Goal: Find specific page/section: Find specific page/section

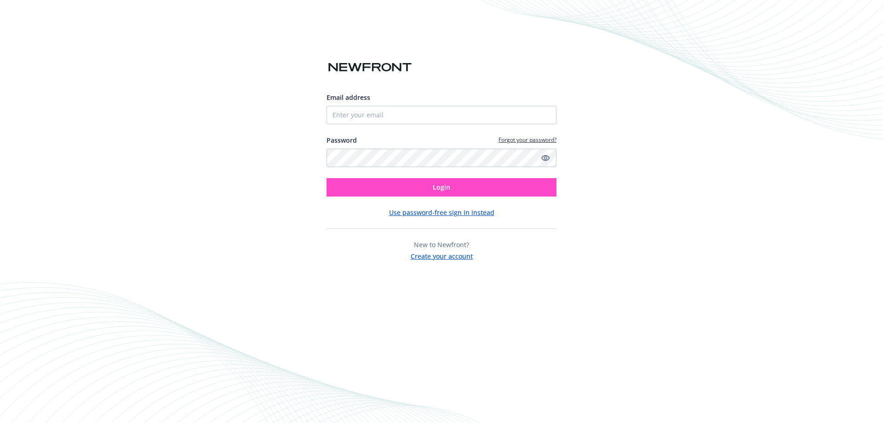
type input "[PERSON_NAME][EMAIL_ADDRESS][DOMAIN_NAME]"
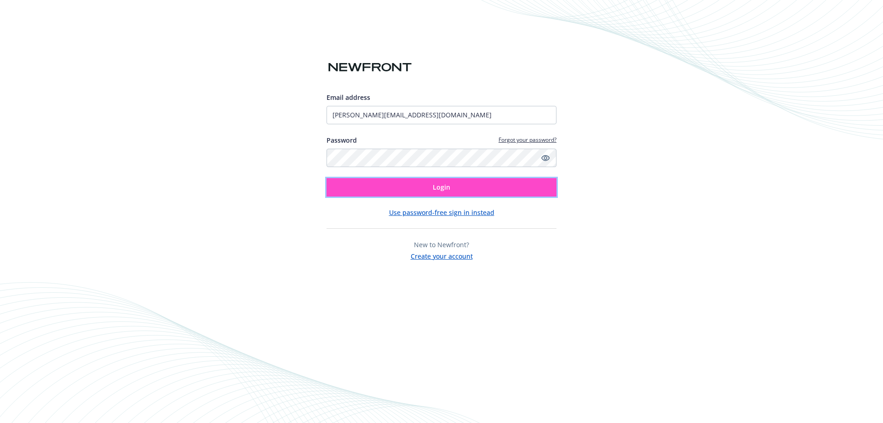
click at [441, 187] on span "Login" at bounding box center [441, 187] width 17 height 9
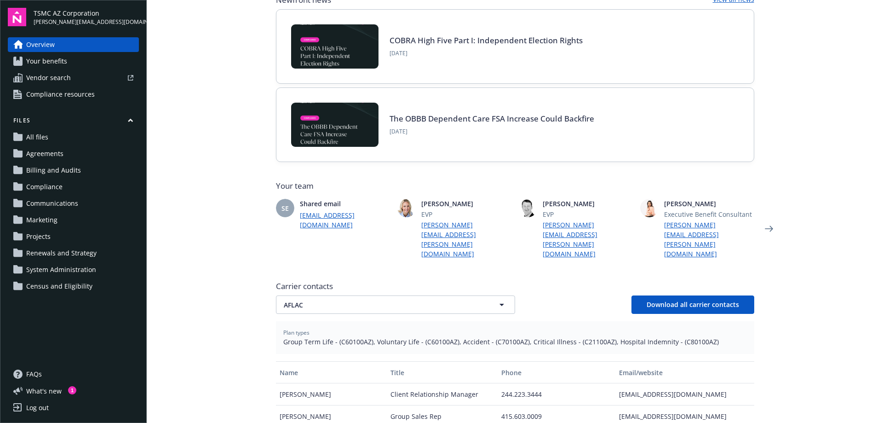
scroll to position [115, 0]
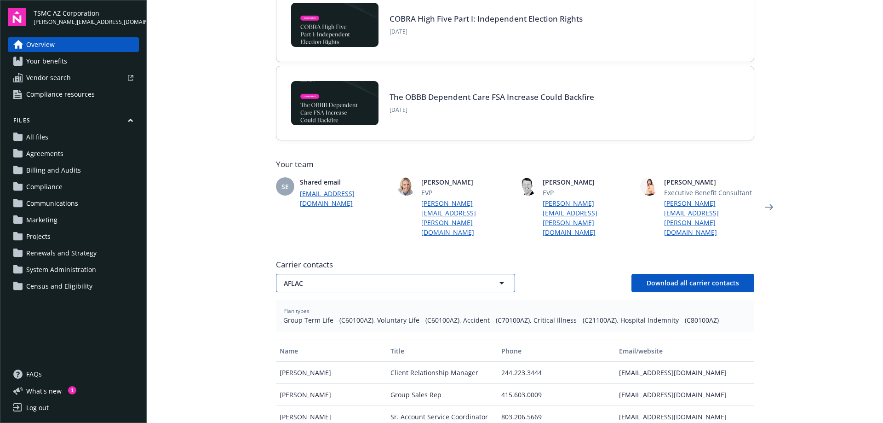
click at [496, 277] on icon "button" at bounding box center [501, 282] width 11 height 11
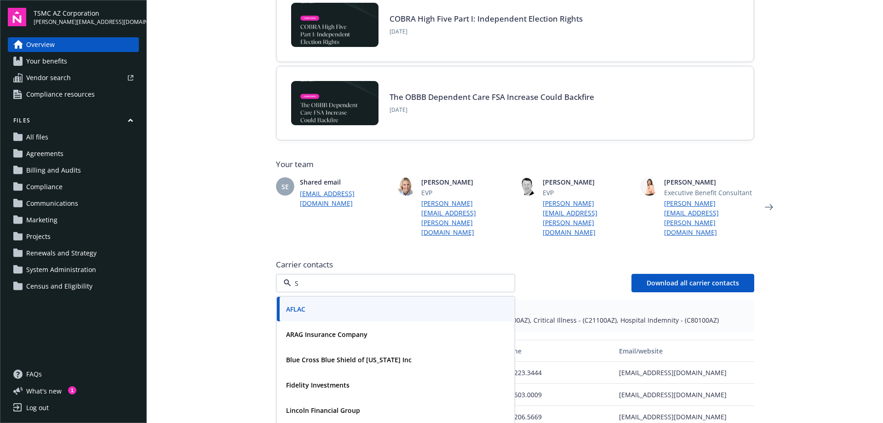
type input "Su"
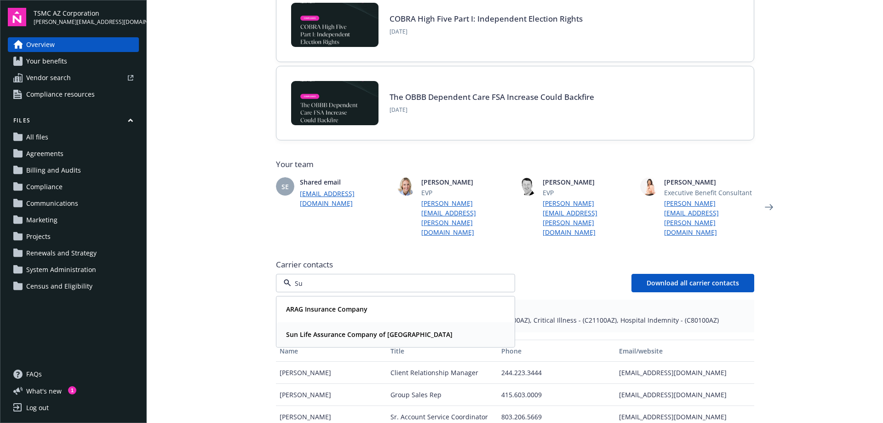
click at [385, 330] on strong "Sun Life Assurance Company of Canada" at bounding box center [369, 334] width 167 height 9
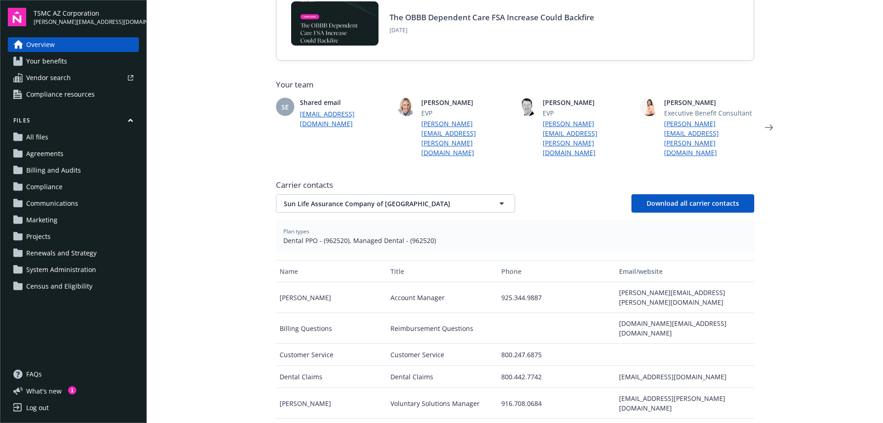
scroll to position [215, 0]
